Goal: Task Accomplishment & Management: Manage account settings

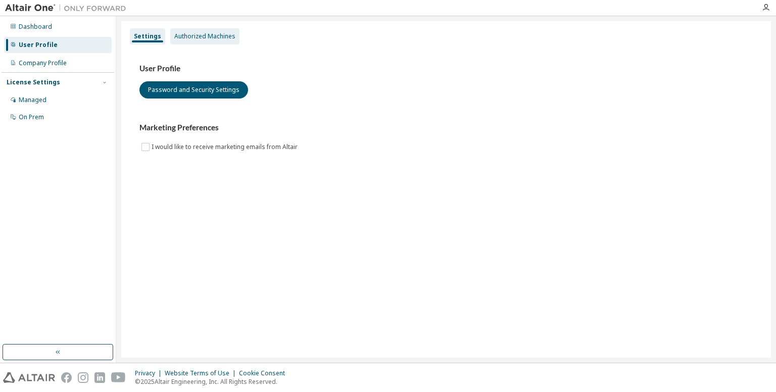
click at [194, 37] on div "Authorized Machines" at bounding box center [204, 36] width 61 height 8
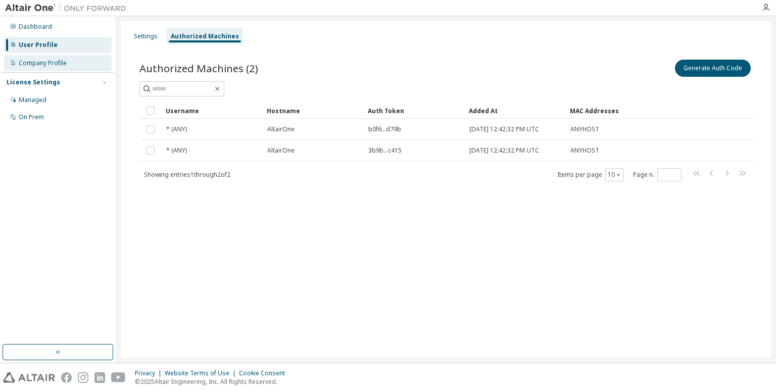
click at [61, 67] on div "Company Profile" at bounding box center [43, 63] width 48 height 8
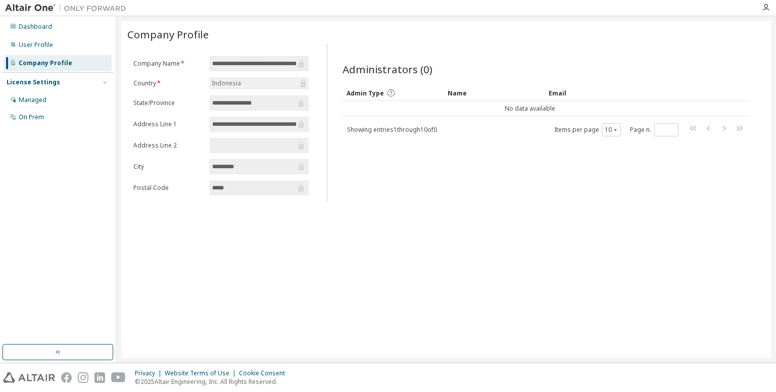
click at [273, 67] on input "**********" at bounding box center [254, 64] width 84 height 10
